Goal: Find specific page/section: Find specific page/section

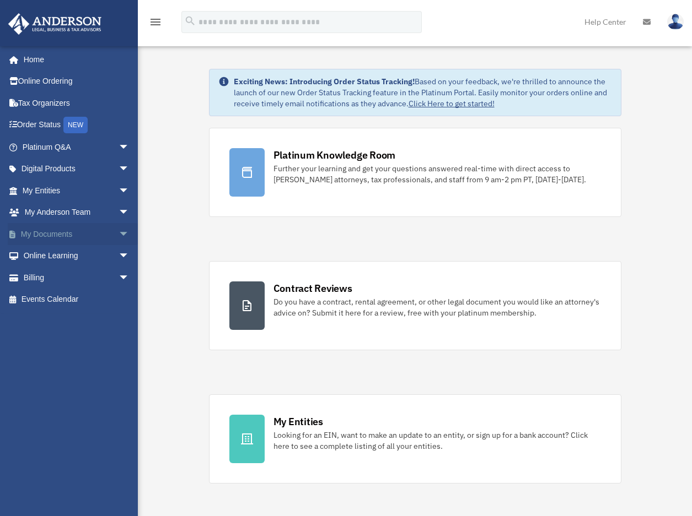
click at [61, 236] on link "My Documents arrow_drop_down" at bounding box center [77, 234] width 138 height 22
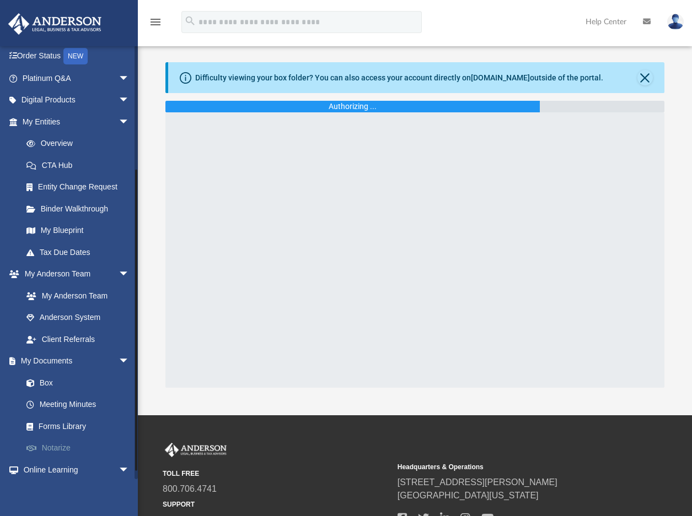
scroll to position [182, 0]
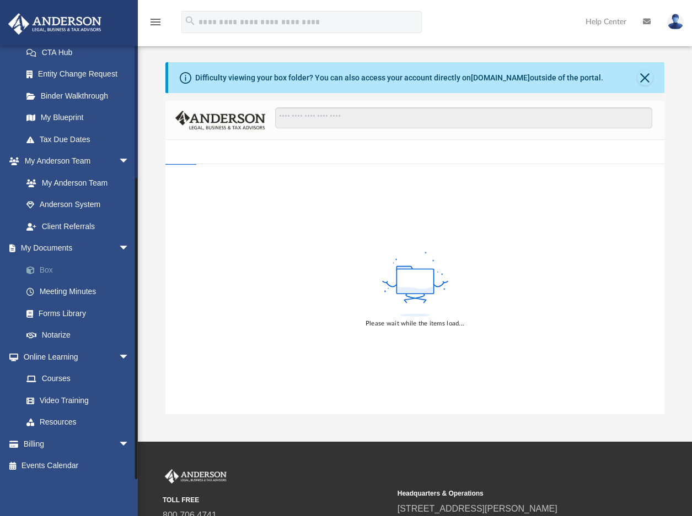
click at [47, 270] on link "Box" at bounding box center [80, 270] width 131 height 22
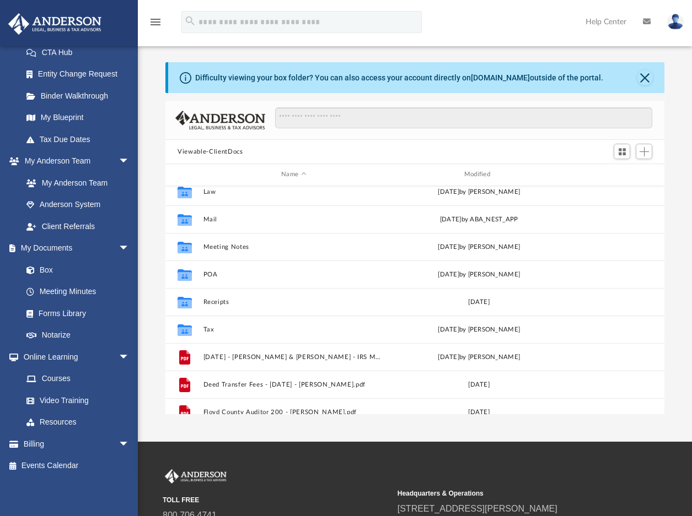
scroll to position [165, 0]
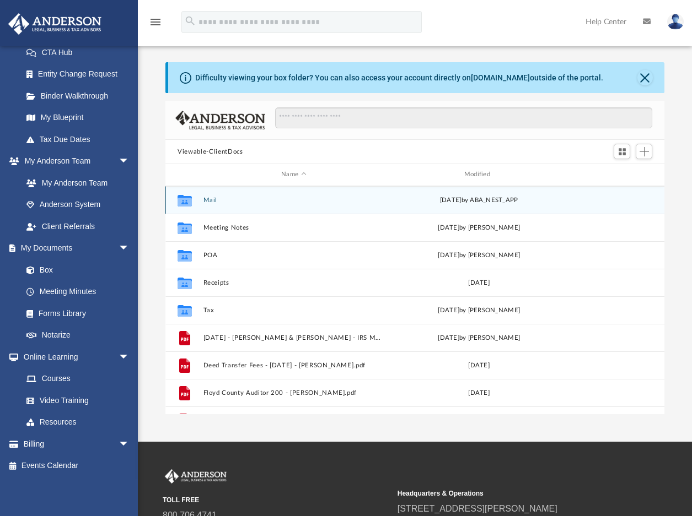
click at [211, 199] on button "Mail" at bounding box center [293, 200] width 181 height 7
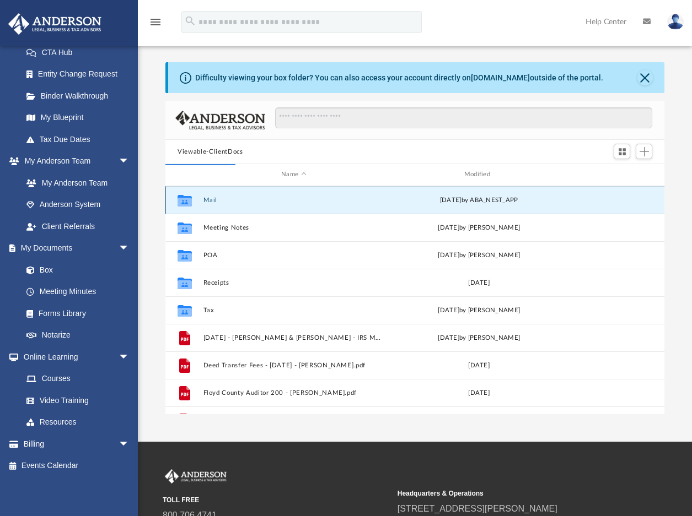
click at [211, 199] on button "Mail" at bounding box center [293, 200] width 181 height 7
click at [210, 199] on button "Mail" at bounding box center [293, 200] width 181 height 7
click at [182, 203] on icon "grid" at bounding box center [184, 201] width 14 height 12
click at [416, 204] on div "Thu Aug 28 2025 by ABA_NEST_APP" at bounding box center [478, 200] width 181 height 10
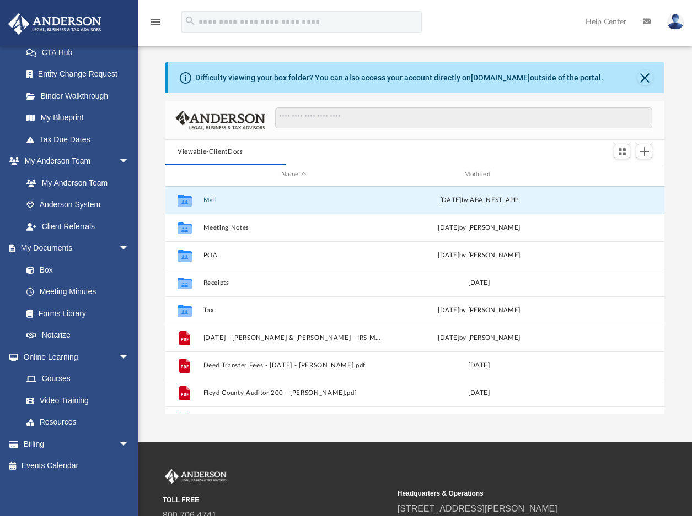
scroll to position [208, 490]
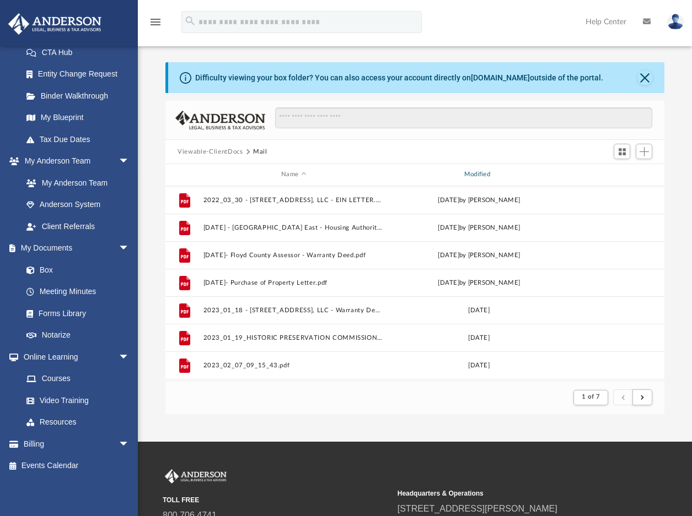
click at [482, 177] on div "Modified" at bounding box center [478, 175] width 181 height 10
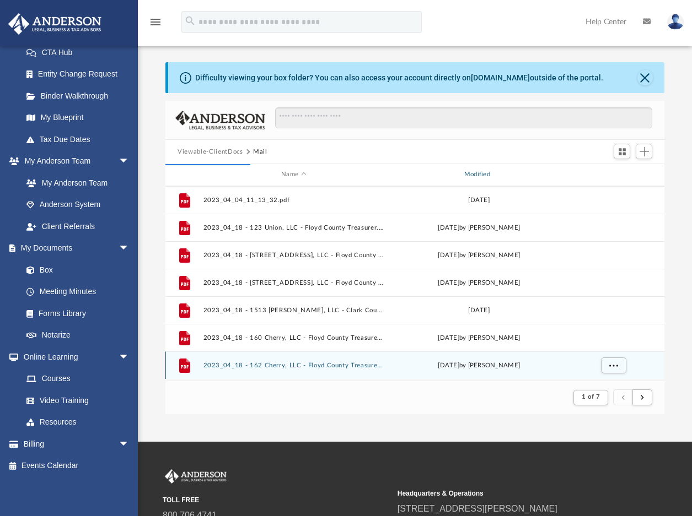
scroll to position [0, 0]
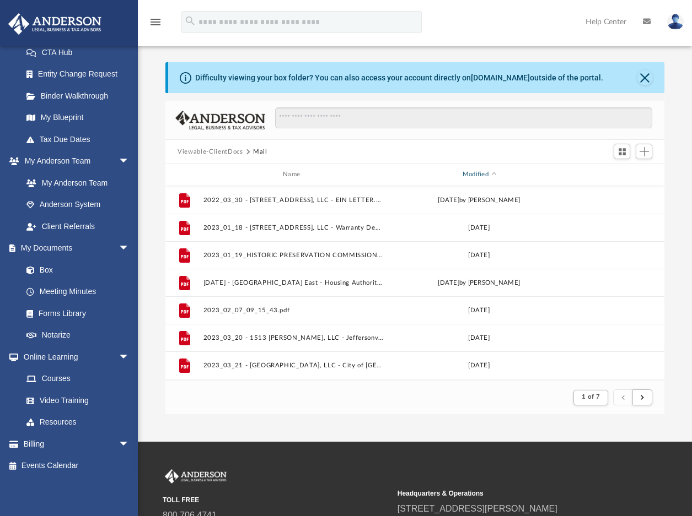
click at [493, 176] on div "Modified" at bounding box center [478, 175] width 181 height 10
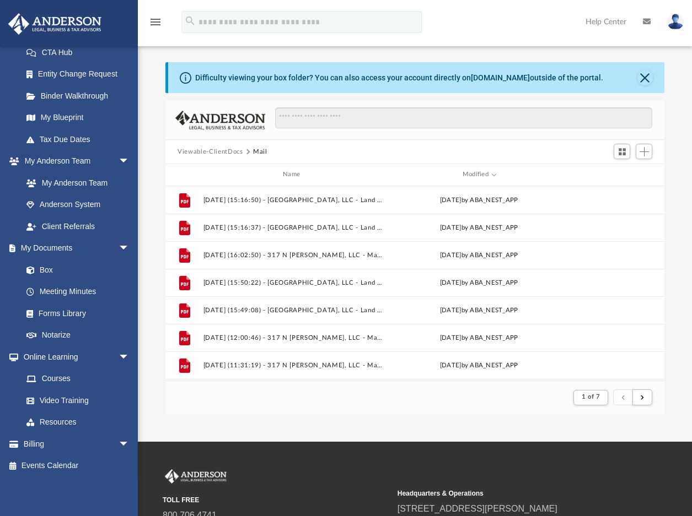
click at [232, 152] on button "Viewable-ClientDocs" at bounding box center [209, 152] width 65 height 10
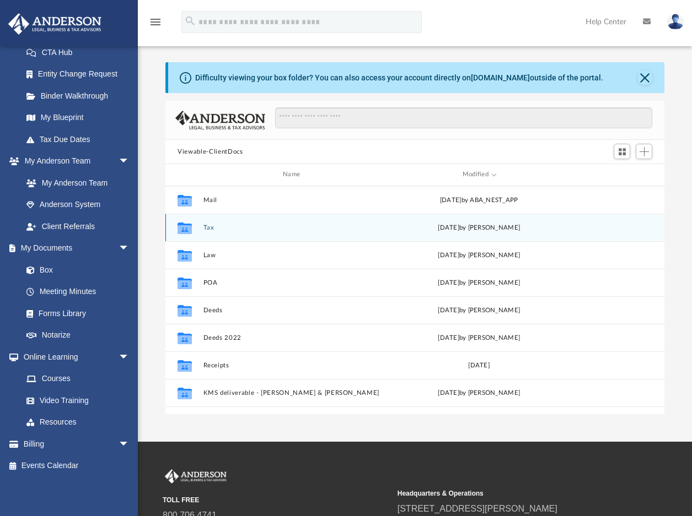
click at [209, 227] on button "Tax" at bounding box center [293, 227] width 181 height 7
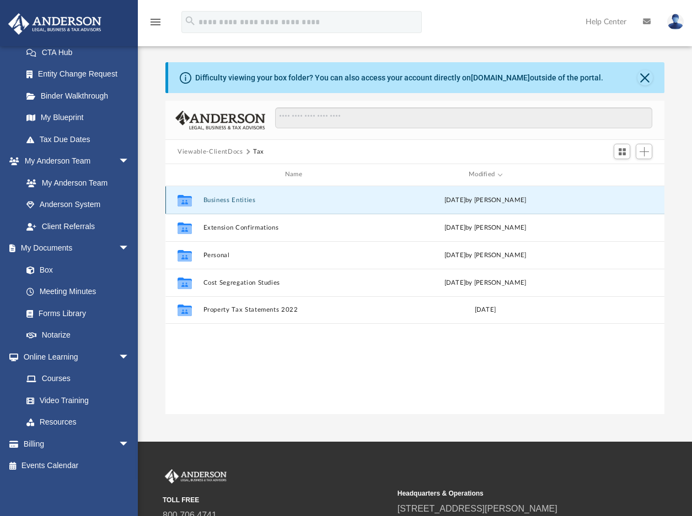
click at [241, 201] on button "Business Entities" at bounding box center [295, 200] width 185 height 7
click at [241, 201] on button "Munich Residential, LLC" at bounding box center [295, 200] width 185 height 7
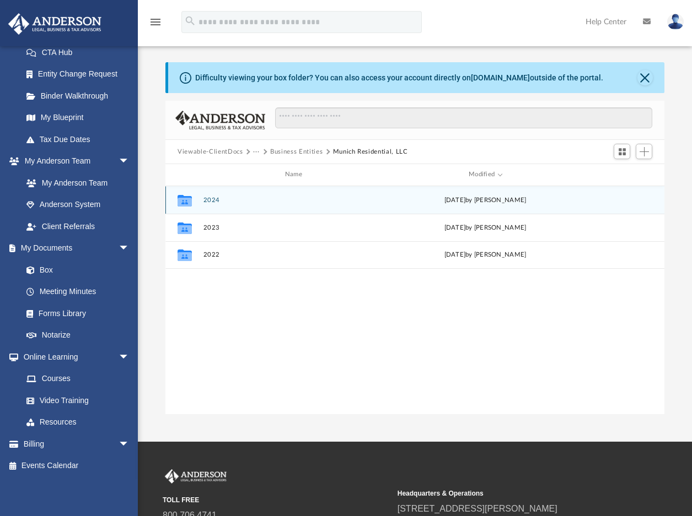
click at [212, 199] on button "2024" at bounding box center [295, 200] width 185 height 7
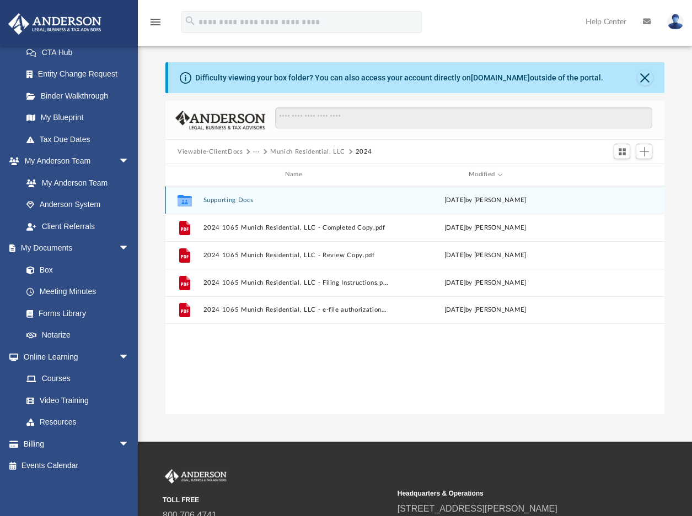
click at [212, 198] on button "Supporting Docs" at bounding box center [295, 200] width 185 height 7
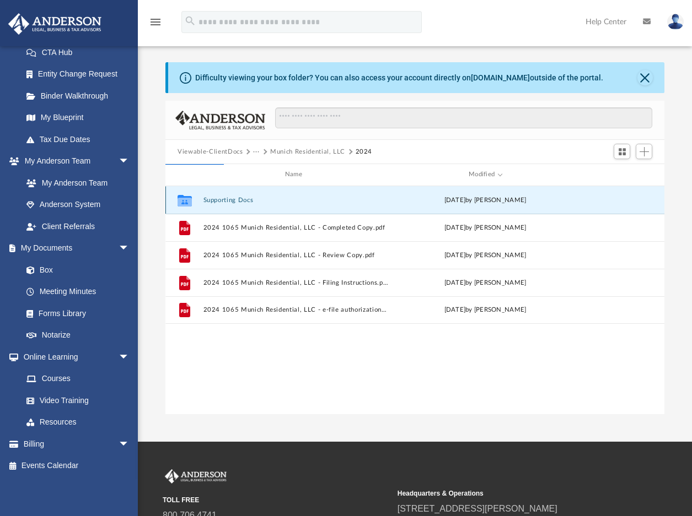
click at [212, 198] on button "Supporting Docs" at bounding box center [295, 200] width 185 height 7
click at [384, 374] on div "Collaborated Folder Supporting Docs Mon Aug 25 2025 by Alex Price File 2024 106…" at bounding box center [414, 300] width 499 height 228
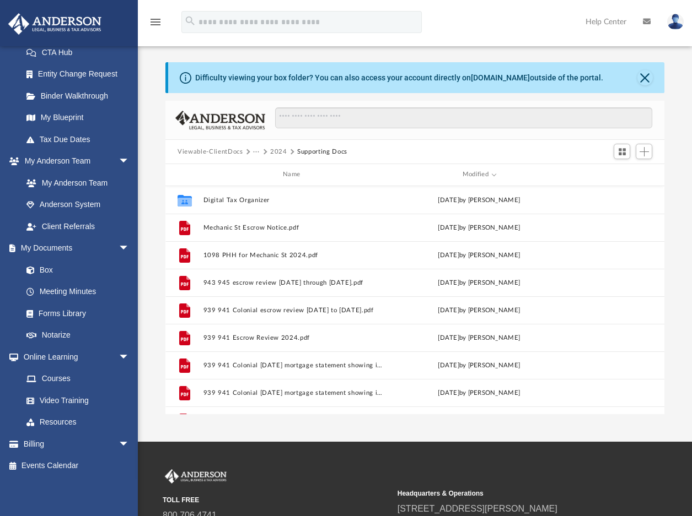
click at [276, 152] on button "2024" at bounding box center [278, 152] width 17 height 10
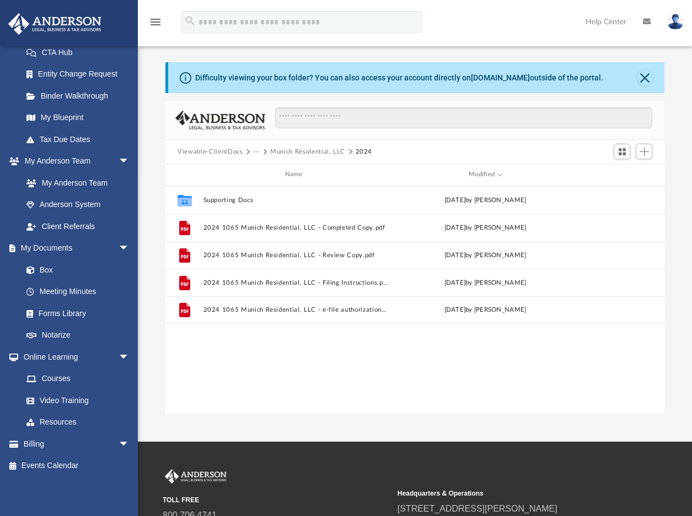
click at [304, 155] on button "Munich Residential, LLC" at bounding box center [307, 152] width 75 height 10
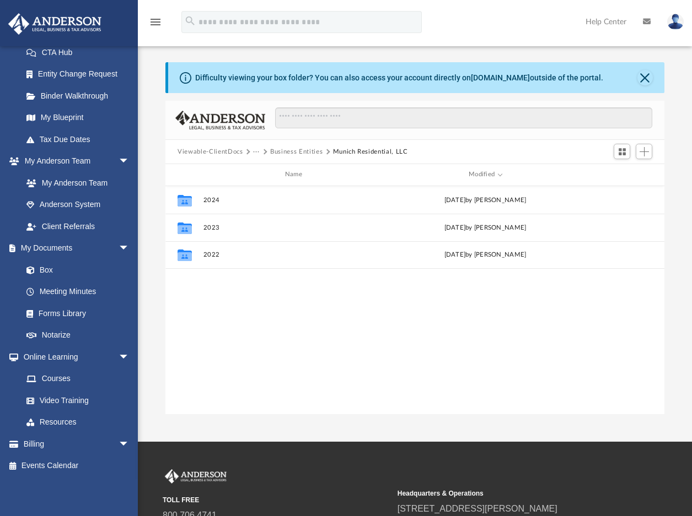
click at [291, 153] on button "Business Entities" at bounding box center [296, 152] width 52 height 10
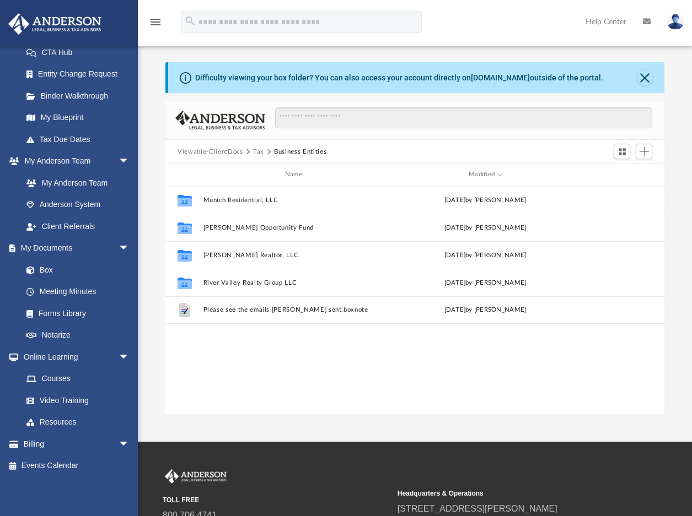
click at [256, 153] on button "Tax" at bounding box center [258, 152] width 11 height 10
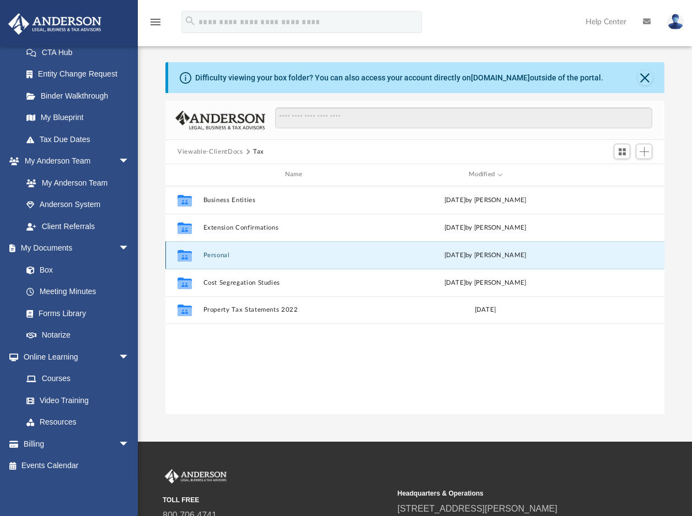
click at [213, 252] on button "Personal" at bounding box center [295, 255] width 185 height 7
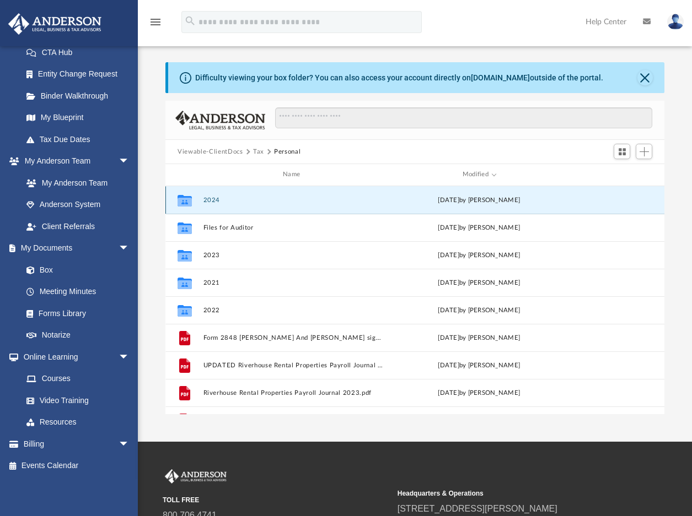
click at [215, 199] on button "2024" at bounding box center [293, 200] width 181 height 7
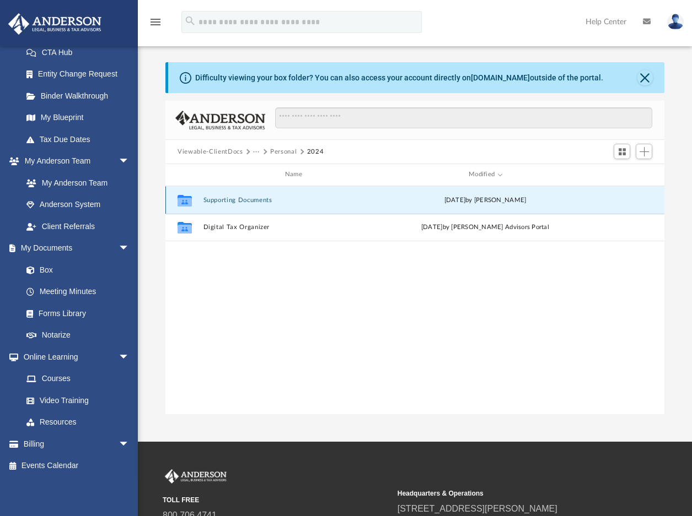
click at [218, 198] on button "Supporting Documents" at bounding box center [295, 200] width 185 height 7
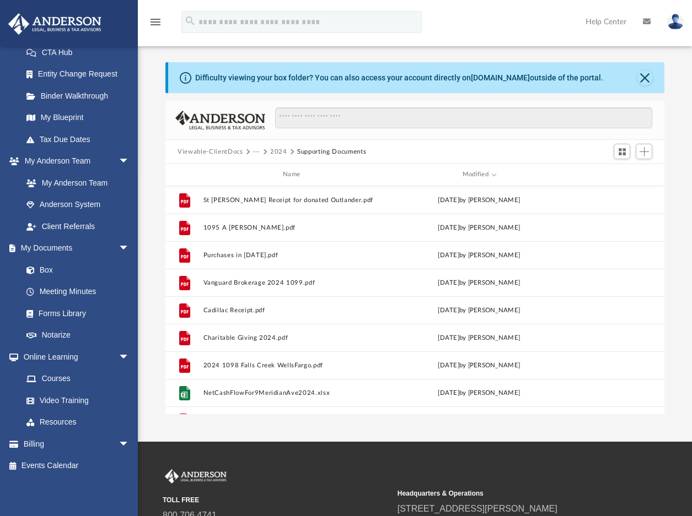
click at [276, 148] on button "2024" at bounding box center [278, 152] width 17 height 10
